Goal: Task Accomplishment & Management: Manage account settings

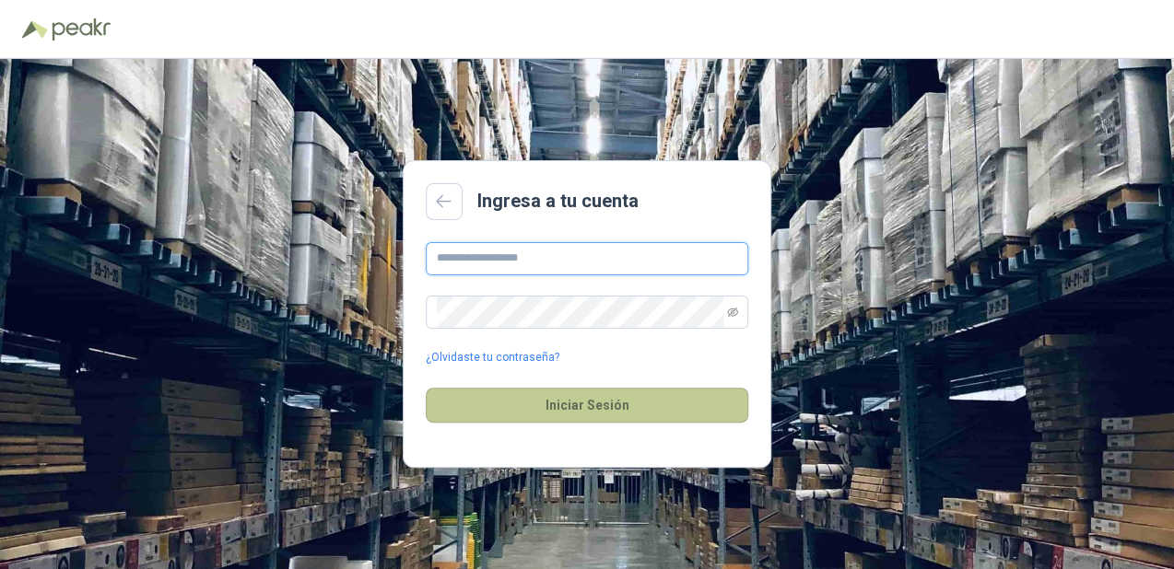
type input "**********"
click at [479, 405] on button "Iniciar Sesión" at bounding box center [587, 405] width 322 height 35
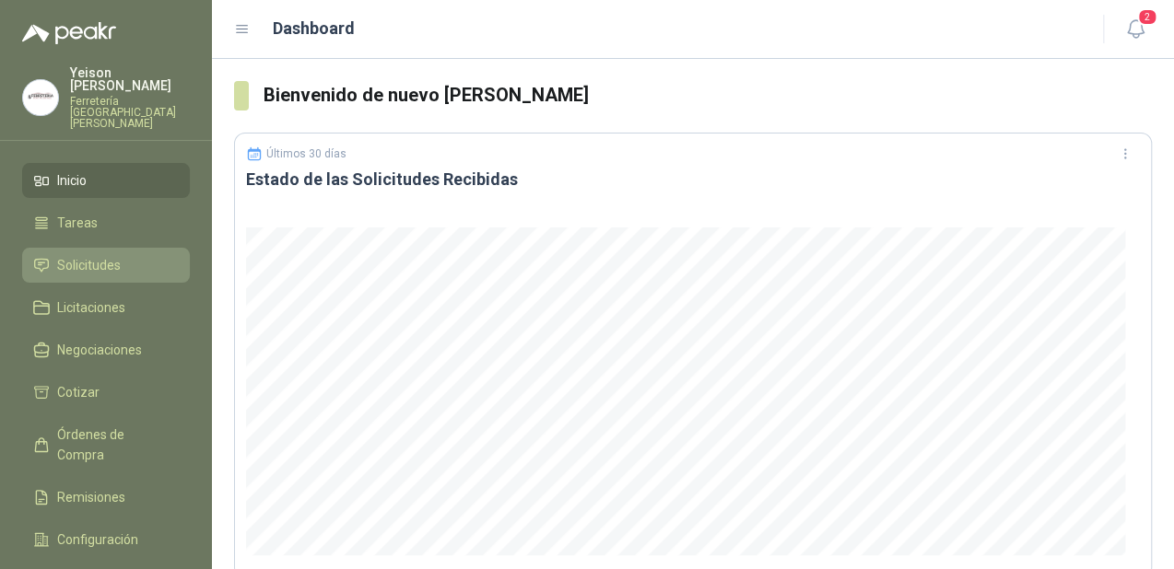
click at [74, 255] on span "Solicitudes" at bounding box center [89, 265] width 64 height 20
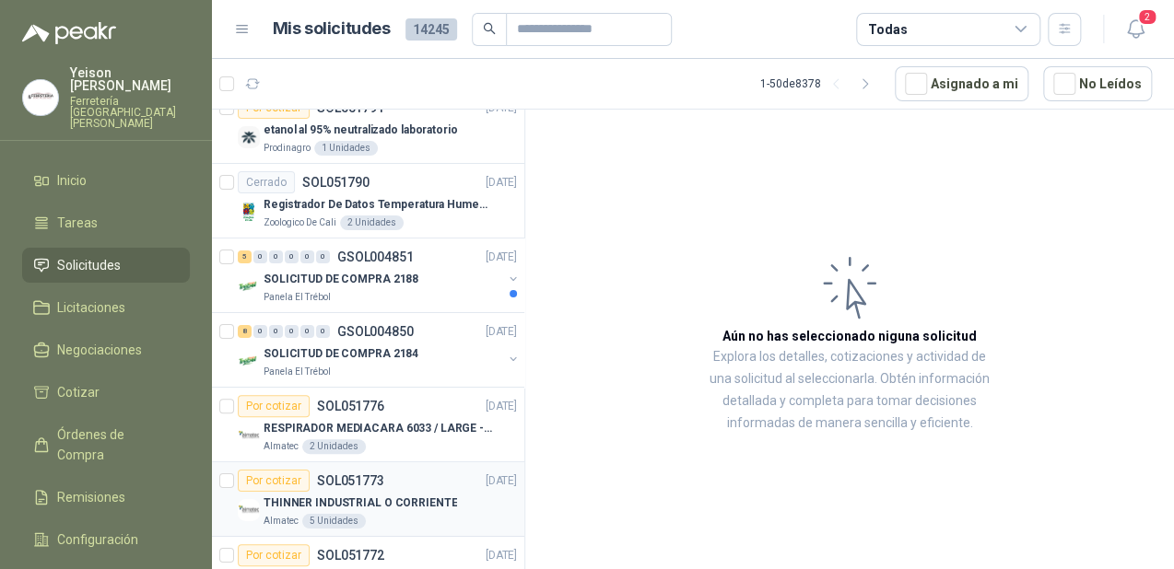
scroll to position [2264, 0]
